Goal: Find specific page/section

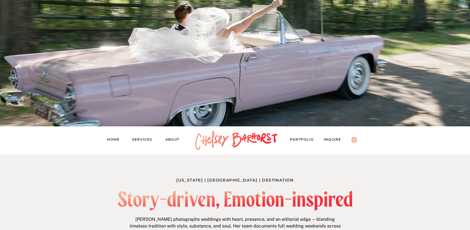
scroll to position [193, 0]
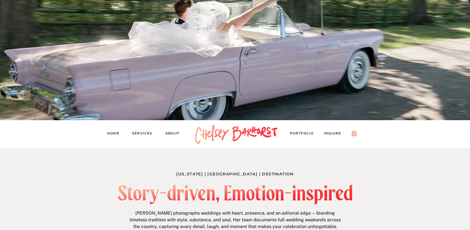
scroll to position [96, 0]
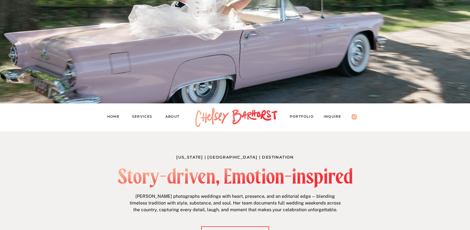
click at [326, 115] on nav "Inquire" at bounding box center [335, 117] width 23 height 8
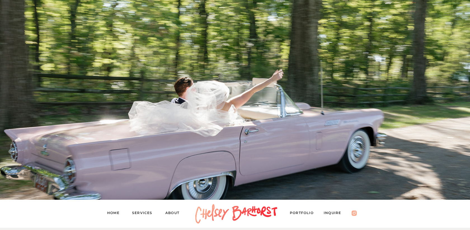
click at [331, 211] on nav "Inquire" at bounding box center [335, 213] width 23 height 8
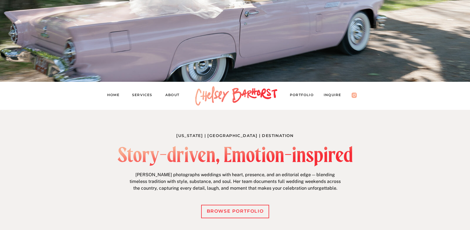
scroll to position [243, 0]
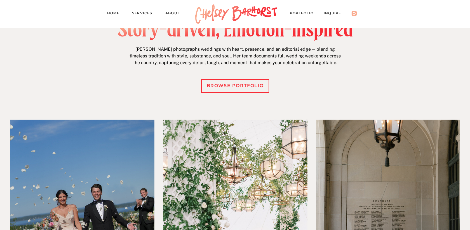
click at [333, 12] on nav "Inquire" at bounding box center [335, 14] width 23 height 8
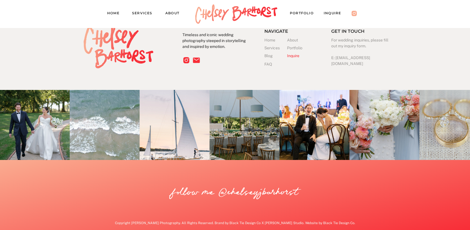
scroll to position [964, 0]
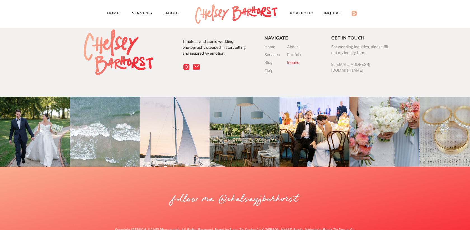
click at [268, 72] on h3 "FAQ" at bounding box center [275, 71] width 23 height 6
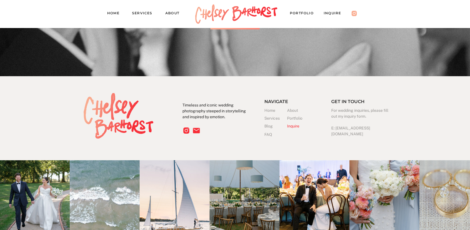
scroll to position [1704, 0]
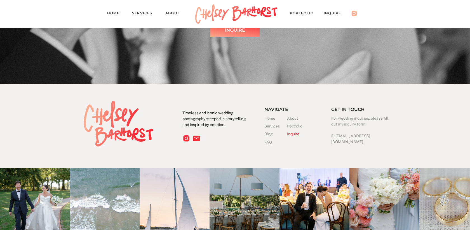
click at [265, 133] on h3 "Blog" at bounding box center [275, 134] width 23 height 6
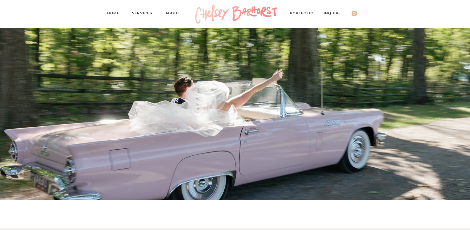
scroll to position [1704, 0]
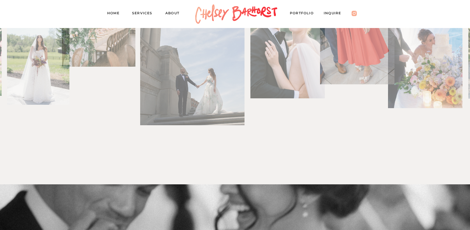
scroll to position [747, 0]
